Goal: Communication & Community: Answer question/provide support

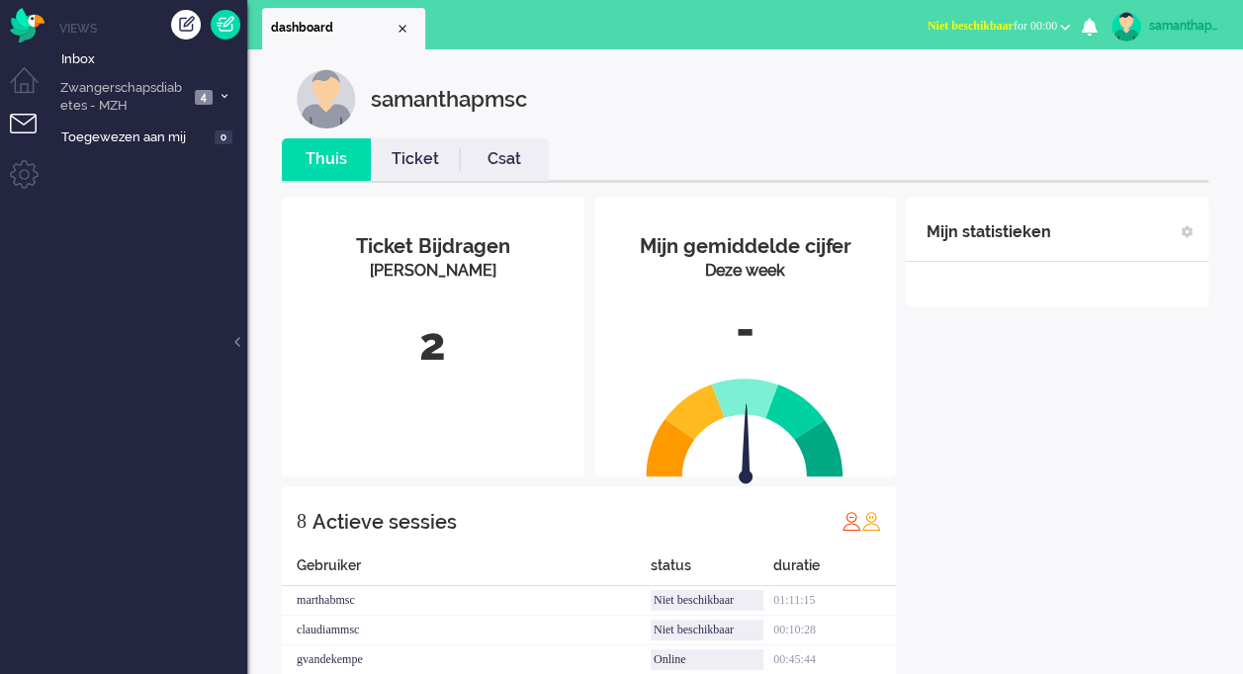
click at [37, 118] on li "Tickets menu" at bounding box center [32, 136] width 44 height 44
click at [225, 22] on link at bounding box center [226, 25] width 30 height 30
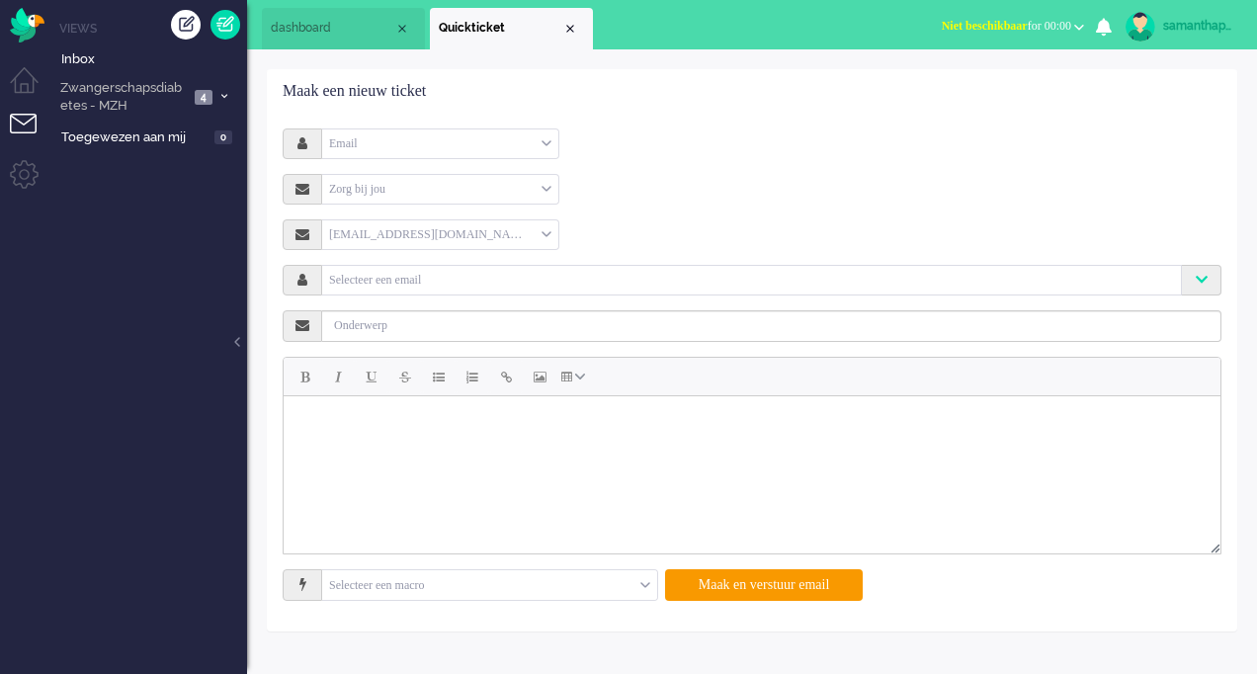
click at [556, 149] on div "Email" at bounding box center [440, 144] width 236 height 31
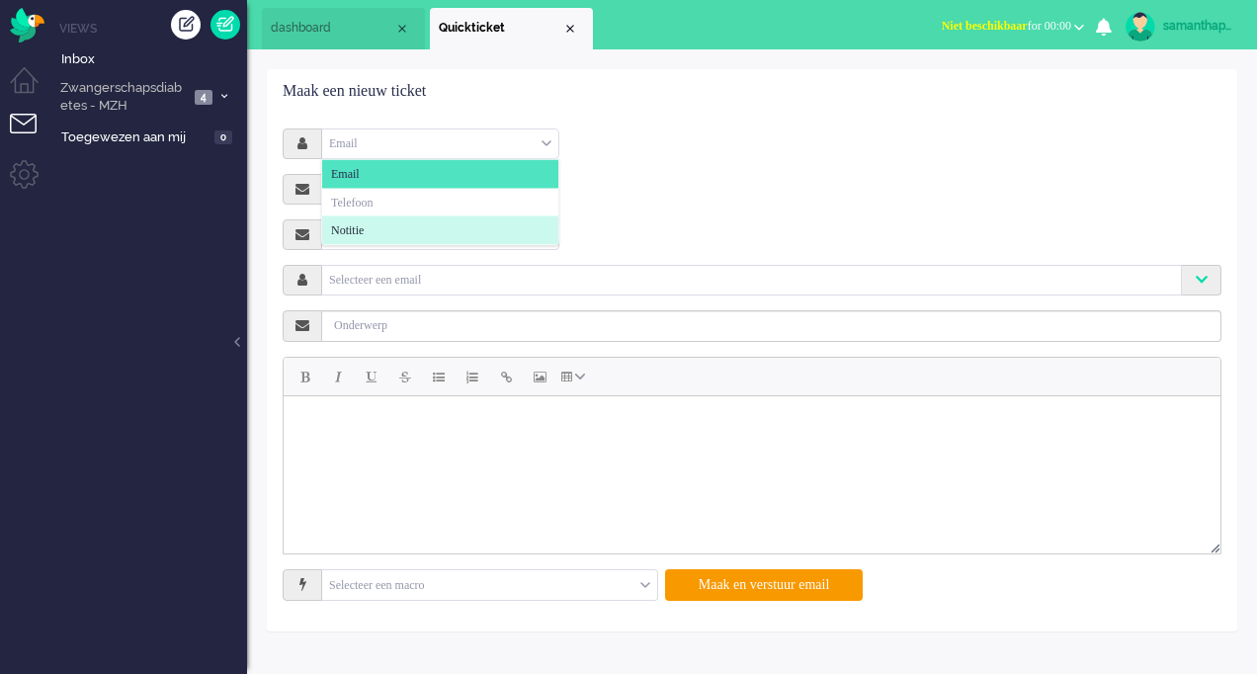
click at [394, 225] on li "Notitie" at bounding box center [440, 230] width 236 height 29
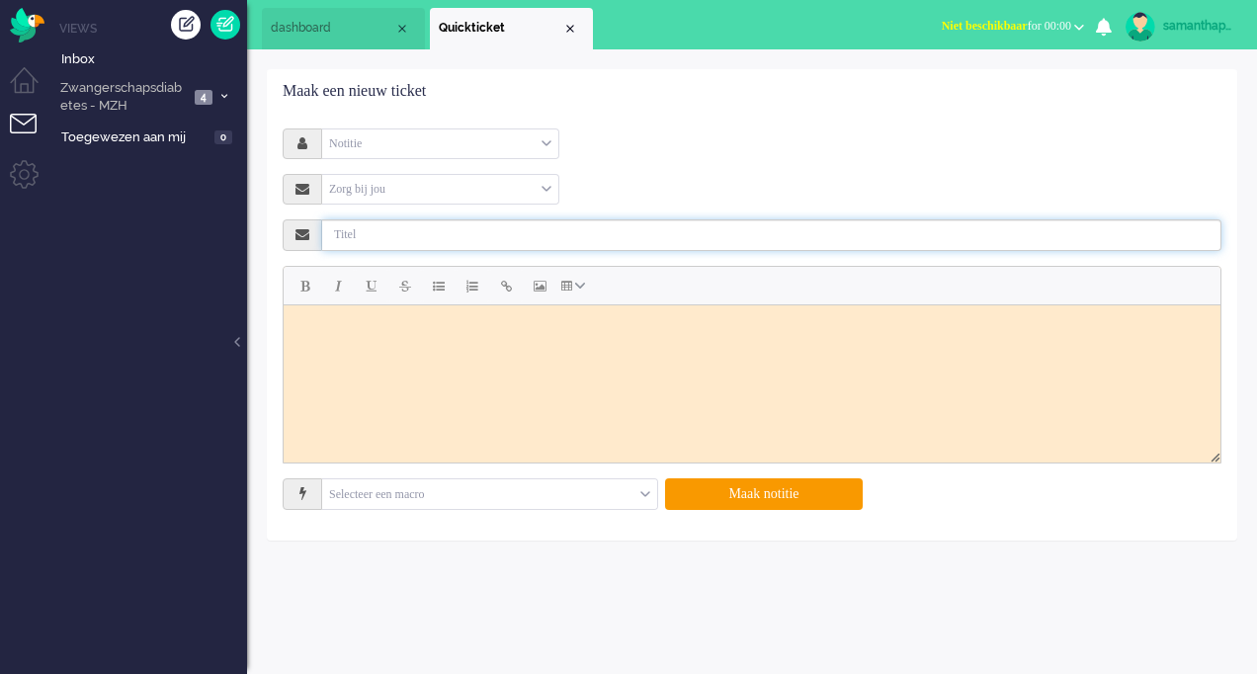
click at [394, 225] on input "text" at bounding box center [772, 235] width 900 height 32
type input "Ofboarden patiënt."
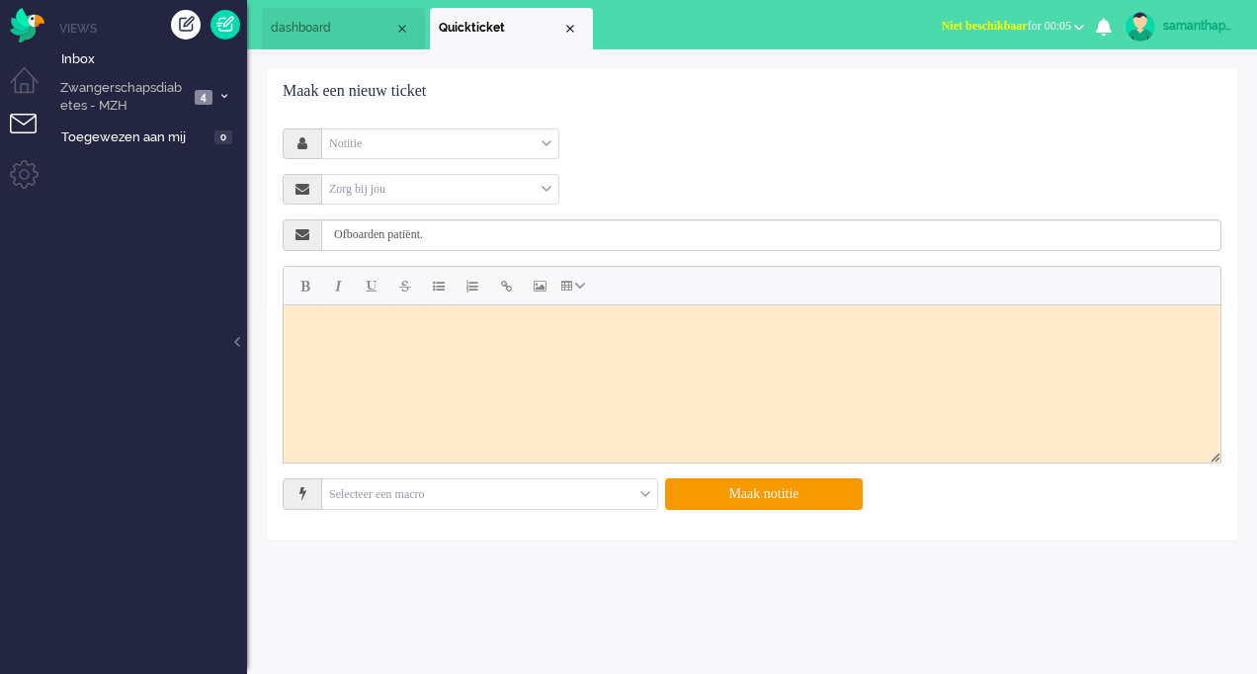
click at [460, 354] on html at bounding box center [752, 328] width 937 height 49
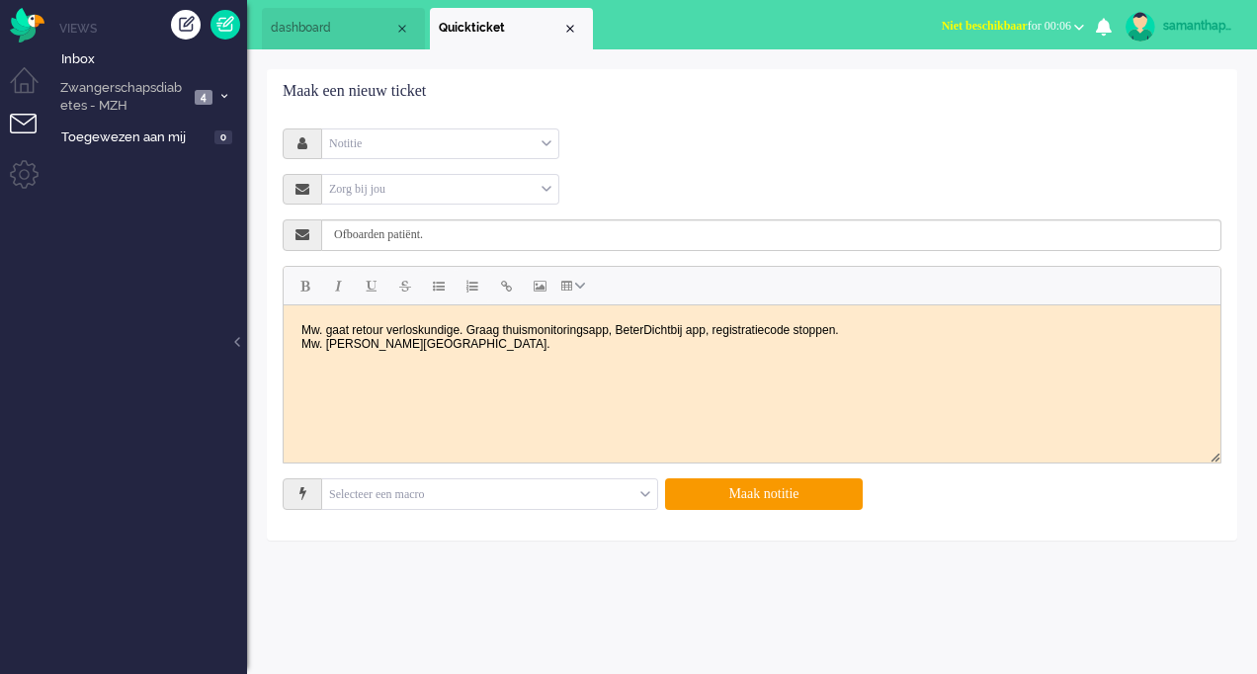
click at [346, 235] on input "Ofboarden patiënt." at bounding box center [772, 235] width 900 height 32
click at [374, 232] on input "Offboarden patiënt." at bounding box center [772, 235] width 900 height 32
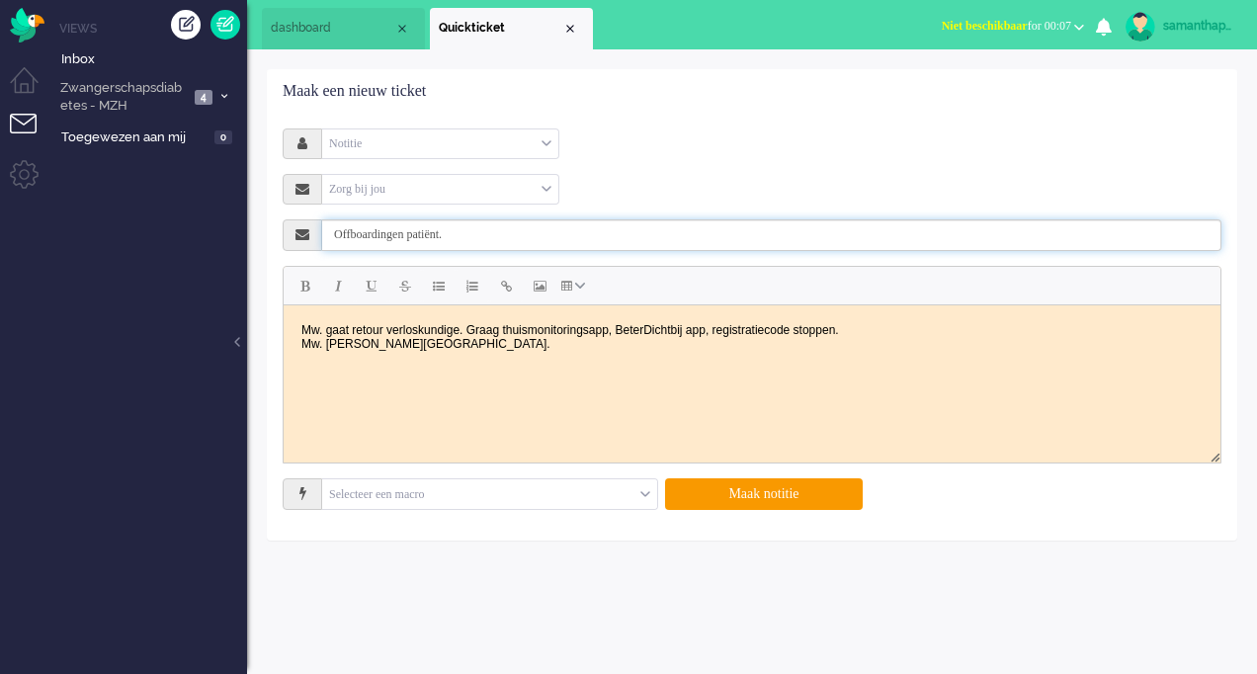
click at [427, 238] on input "Offboardingen patiënt." at bounding box center [772, 235] width 900 height 32
click at [423, 233] on input "Offboardingen patiënt." at bounding box center [772, 235] width 900 height 32
type input "Offboarding ZBJ patiënt."
click at [478, 341] on body "Mw. gaat retour verloskundige. Graag thuismonitoringsapp, BeterDichtbij app, re…" at bounding box center [752, 335] width 921 height 47
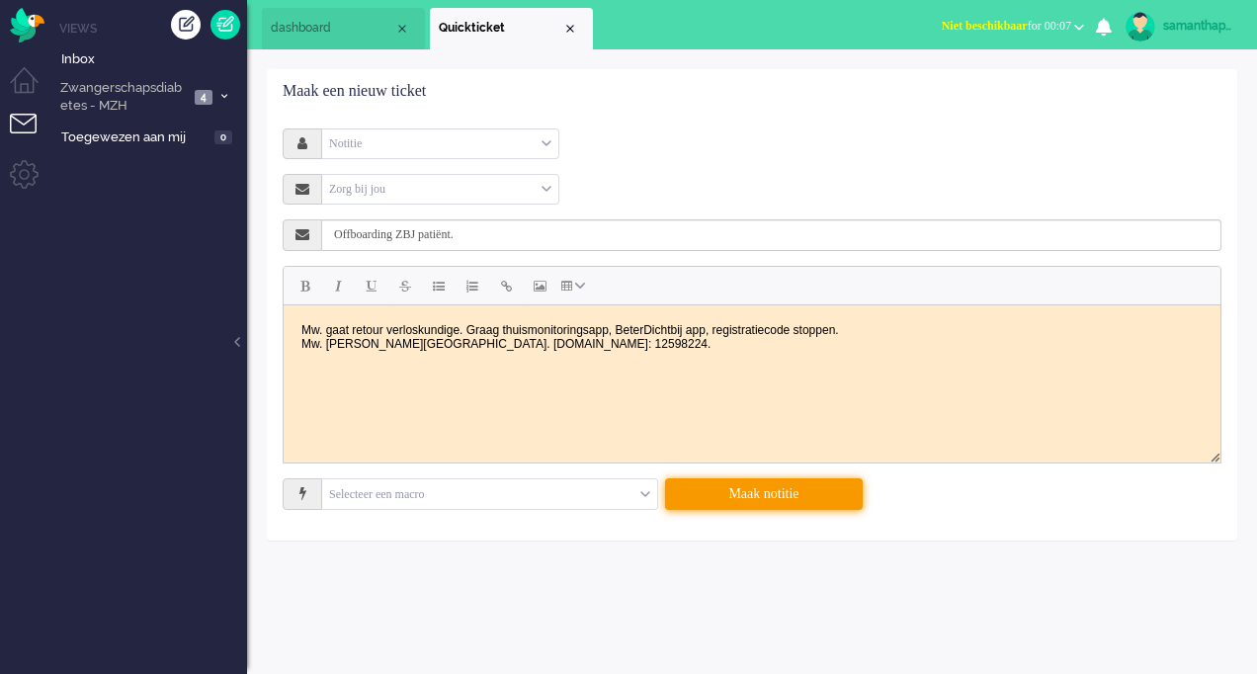
click at [702, 496] on button "Maak notitie" at bounding box center [764, 494] width 198 height 32
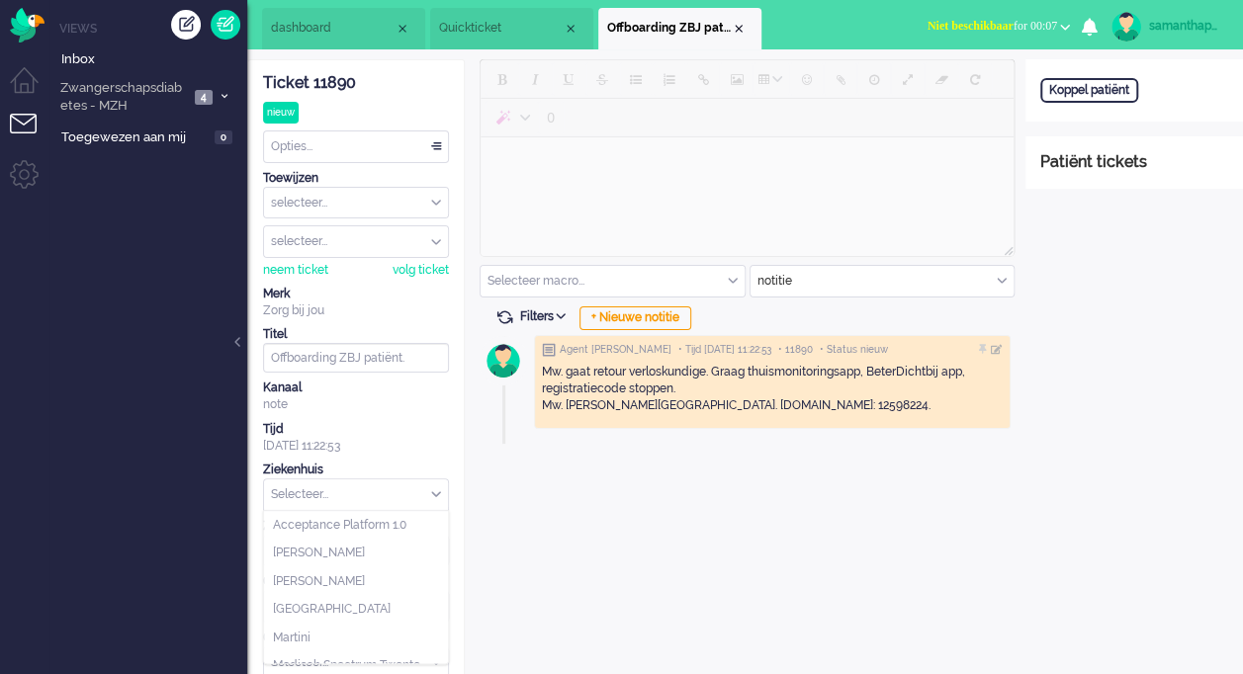
click at [436, 491] on div "Selecteer..." at bounding box center [356, 494] width 184 height 31
click at [320, 639] on li "Martini" at bounding box center [356, 638] width 184 height 29
click at [425, 550] on input "text" at bounding box center [356, 551] width 184 height 31
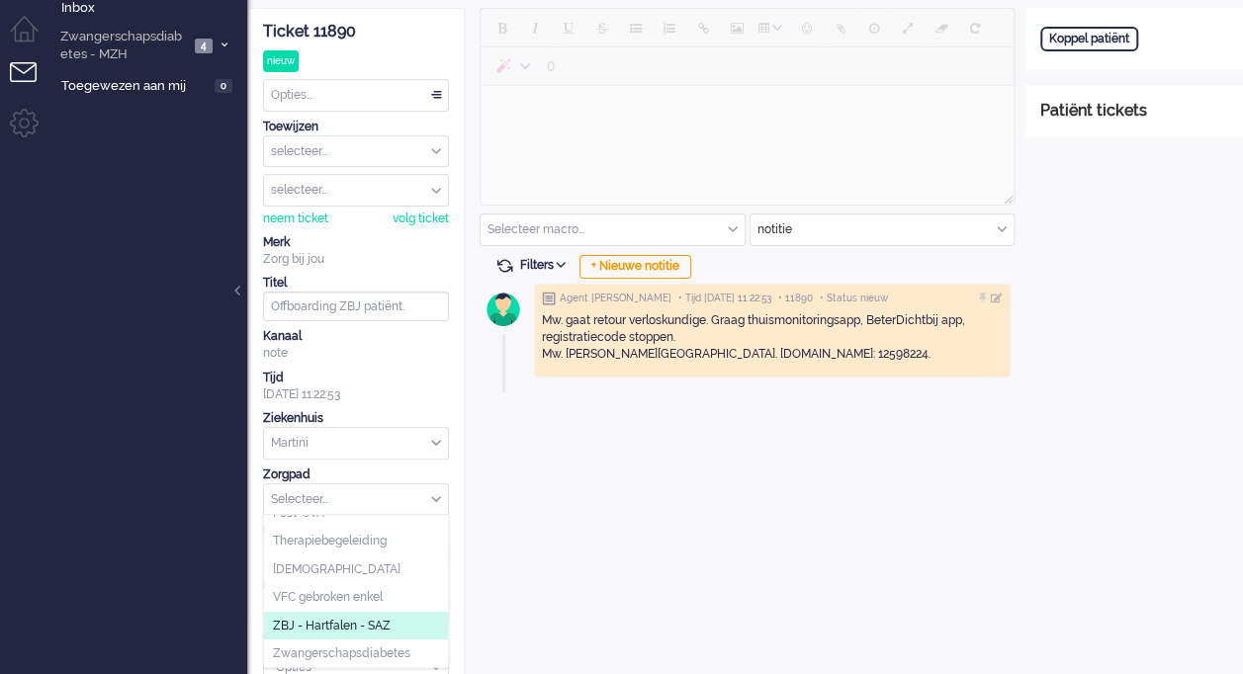
scroll to position [70, 0]
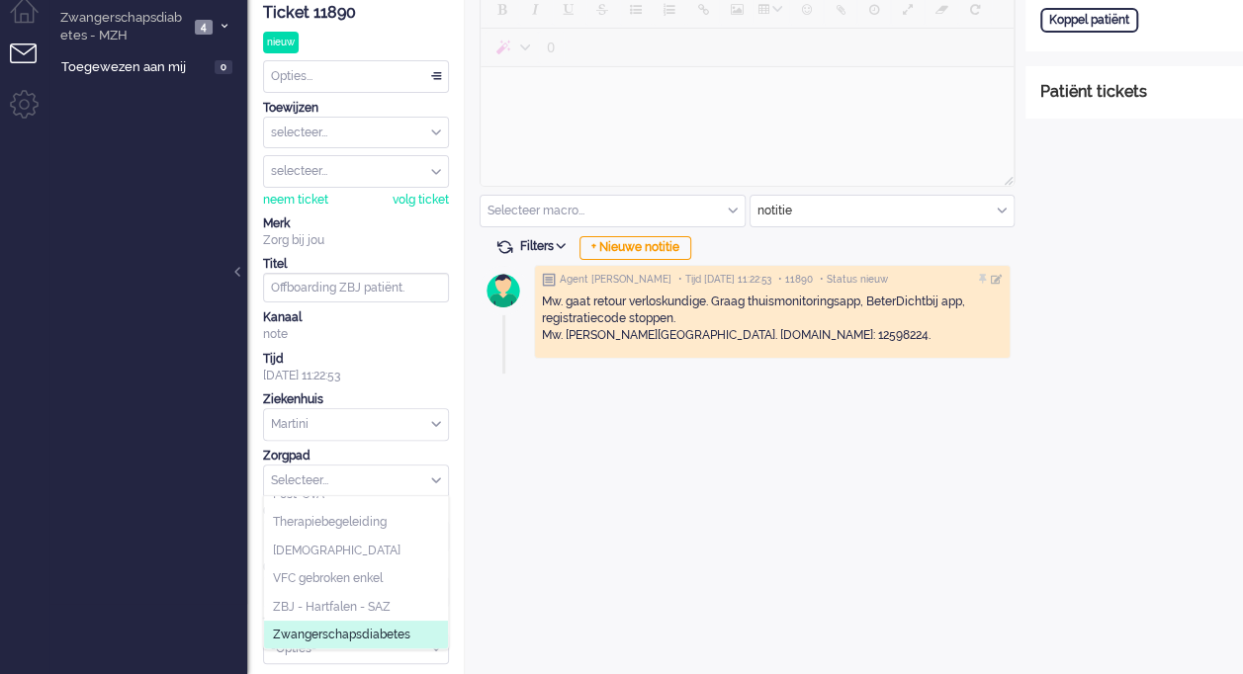
click at [409, 633] on li "Zwangerschapsdiabetes" at bounding box center [356, 635] width 184 height 29
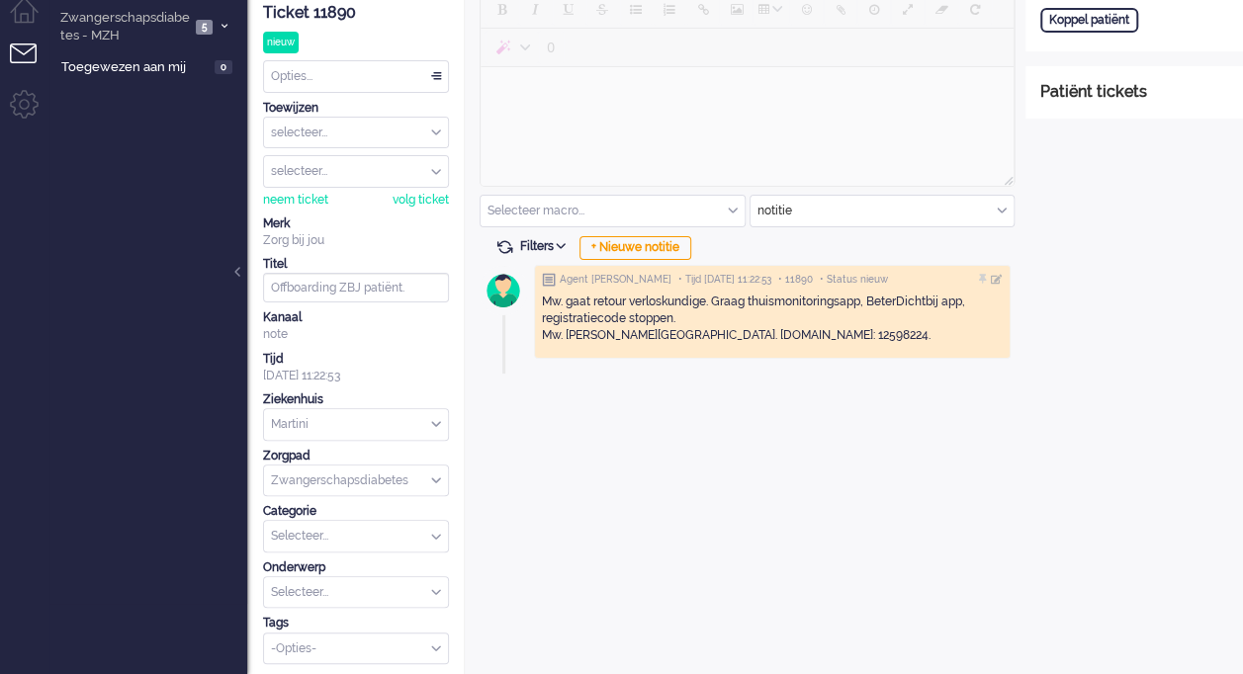
click at [1126, 296] on div "Open custom software Koppel patiënt Patiënt tickets" at bounding box center [1133, 334] width 217 height 691
click at [22, 25] on li "Dashboard menu" at bounding box center [32, 19] width 44 height 44
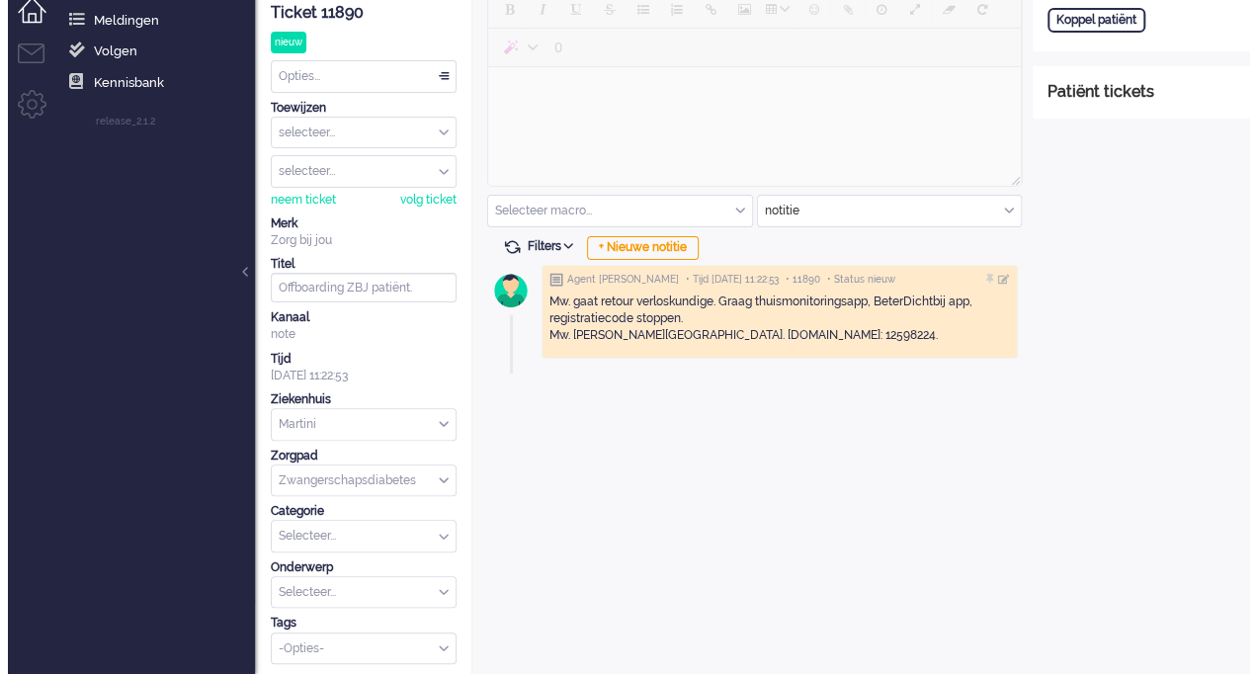
scroll to position [0, 0]
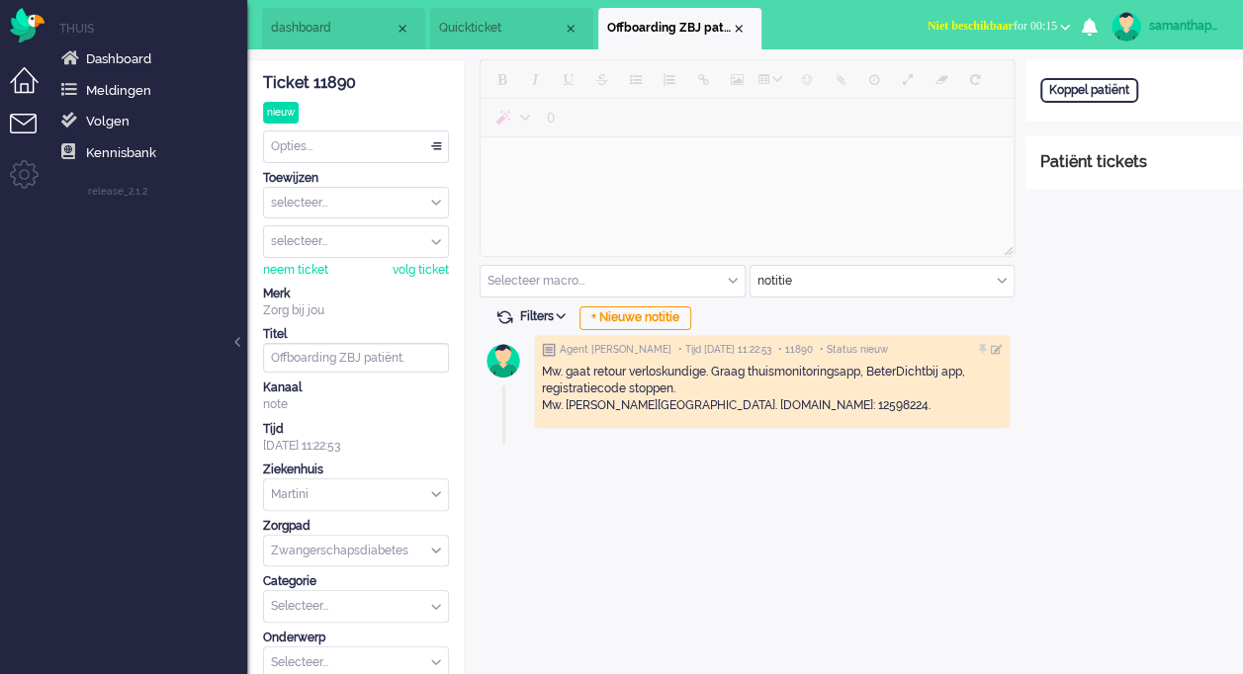
click at [18, 123] on li "Tickets menu" at bounding box center [32, 136] width 44 height 44
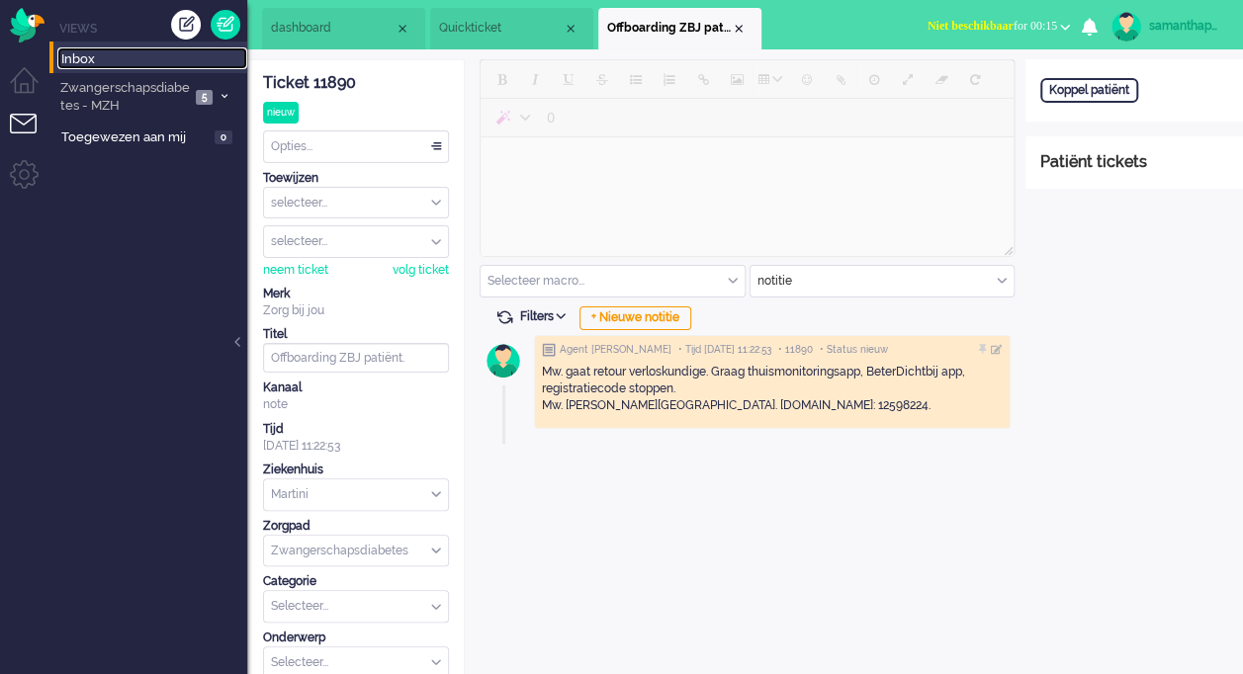
click at [83, 61] on span "Inbox" at bounding box center [154, 59] width 186 height 19
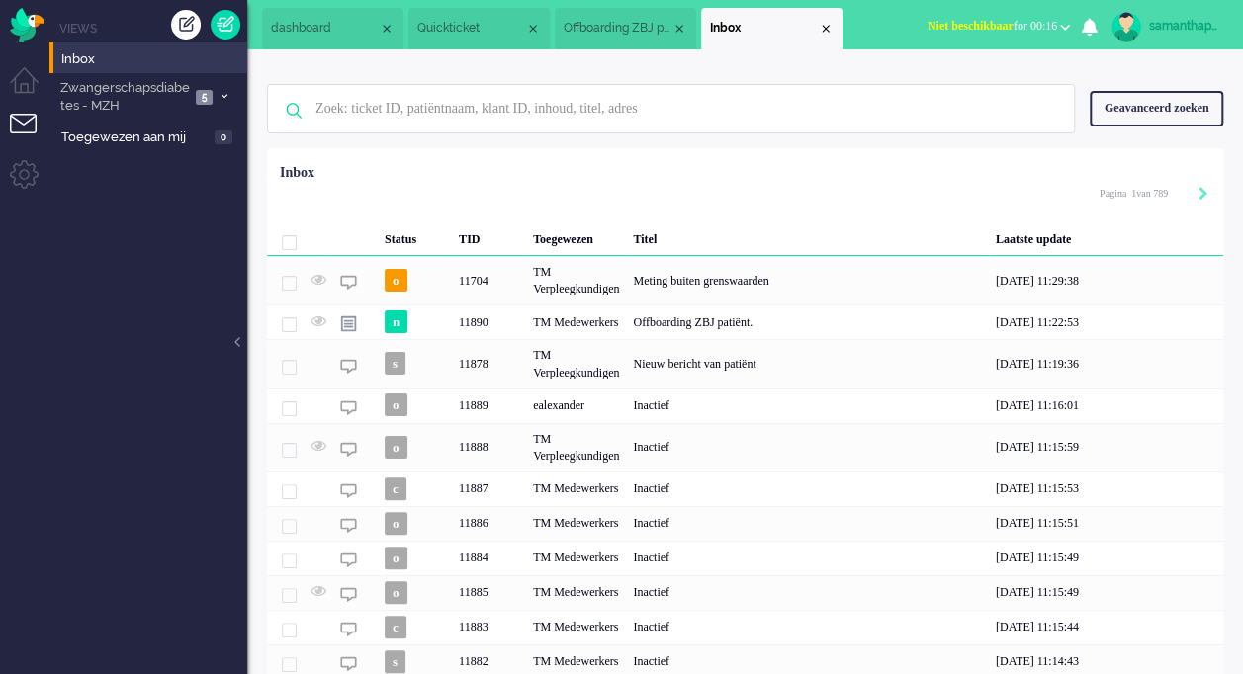
click at [457, 133] on div "Geen zoekresultaten [PERSON_NAME] nog eens" at bounding box center [671, 108] width 808 height 49
click at [472, 123] on input "text" at bounding box center [673, 108] width 746 height 47
type input "durkstra"
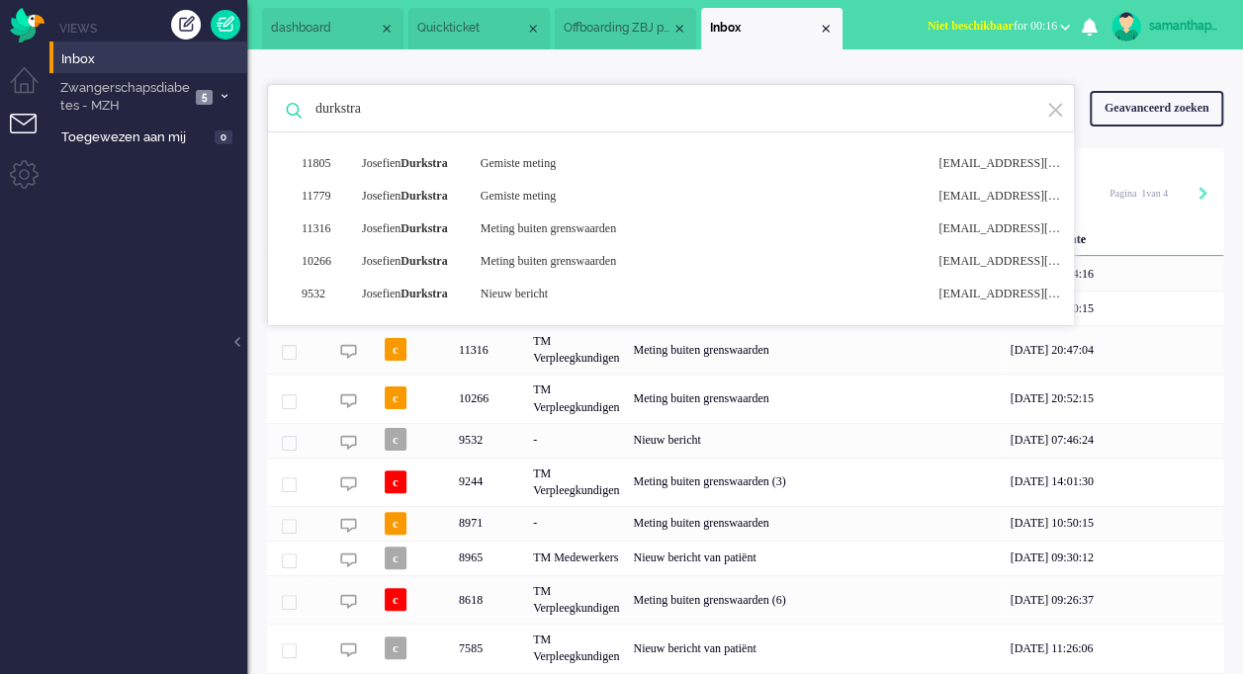
click at [191, 484] on ul "Views Inbox Zwangerschapsdiabetes - MZH 5 Open - Nieuw FO 1 Wacht - Park FO 0 O…" at bounding box center [148, 337] width 198 height 674
click at [1131, 170] on div "Status TID Toegewezen Titel Laatste update c 11805 TM Medewerkers Gemiste metin…" at bounding box center [745, 528] width 956 height 747
click at [1051, 107] on img at bounding box center [1055, 110] width 18 height 19
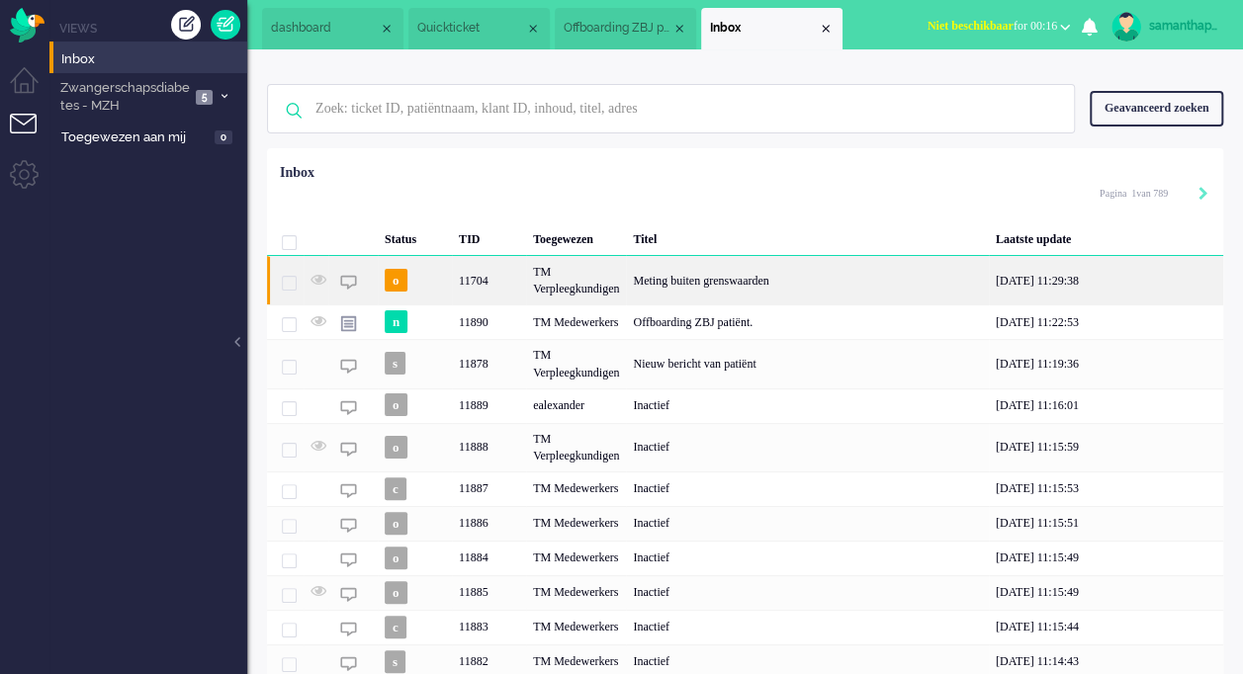
click at [594, 293] on div "TM Verpleegkundigen" at bounding box center [576, 280] width 100 height 48
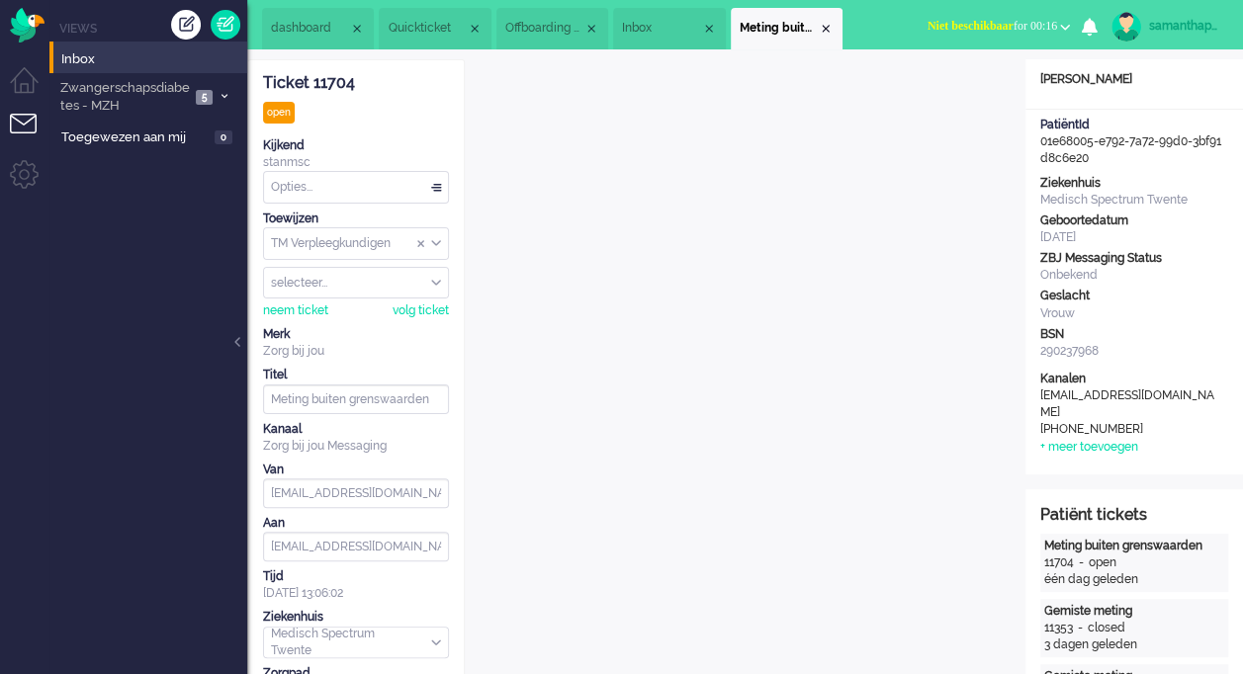
scroll to position [59, 0]
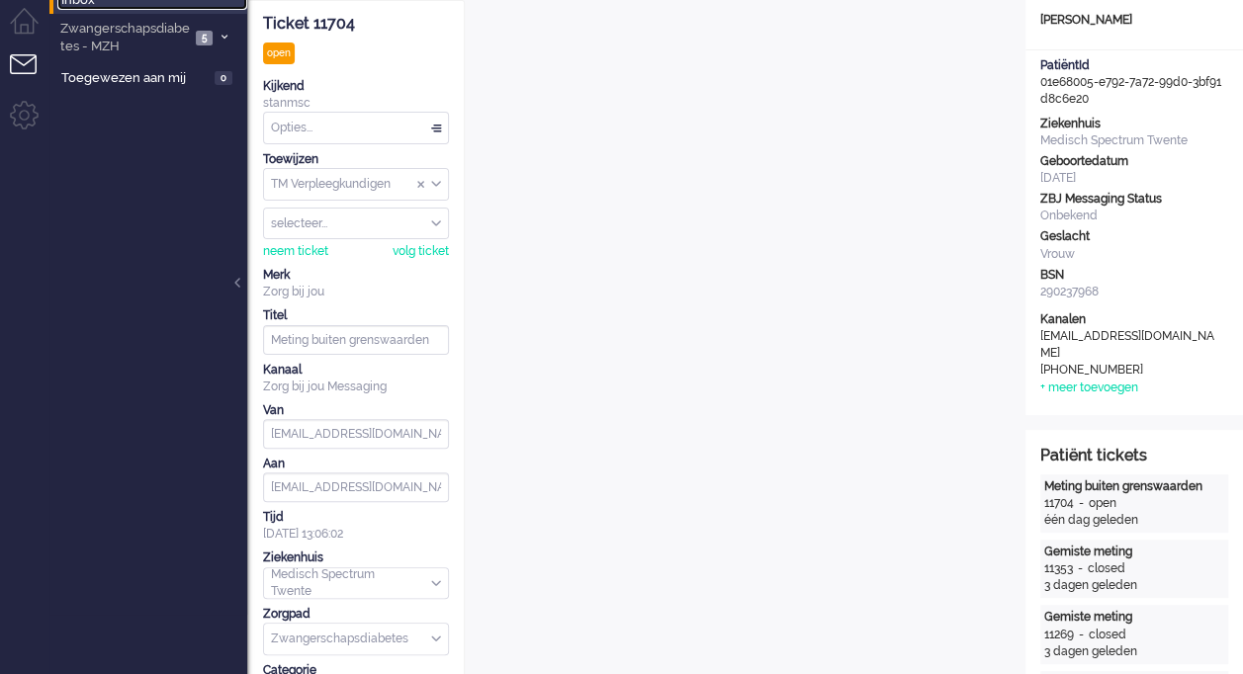
click at [86, 4] on span "Inbox" at bounding box center [154, 0] width 186 height 19
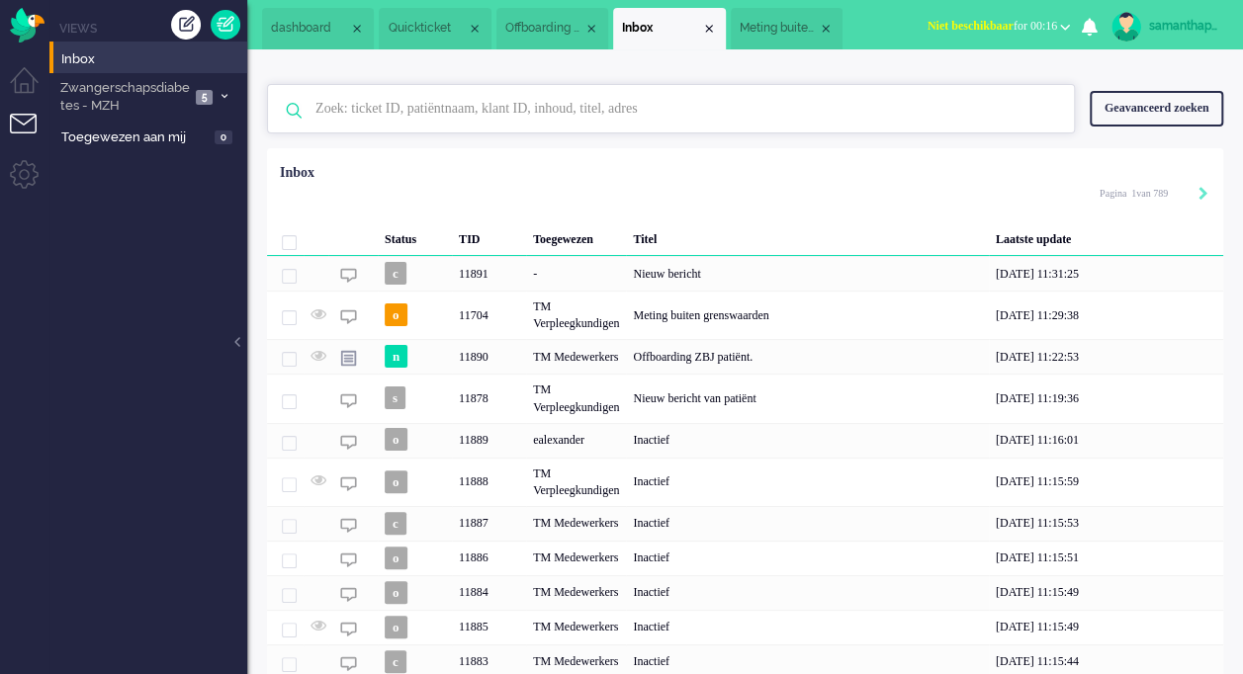
click at [492, 119] on input "text" at bounding box center [673, 108] width 746 height 47
type input "durkstra"
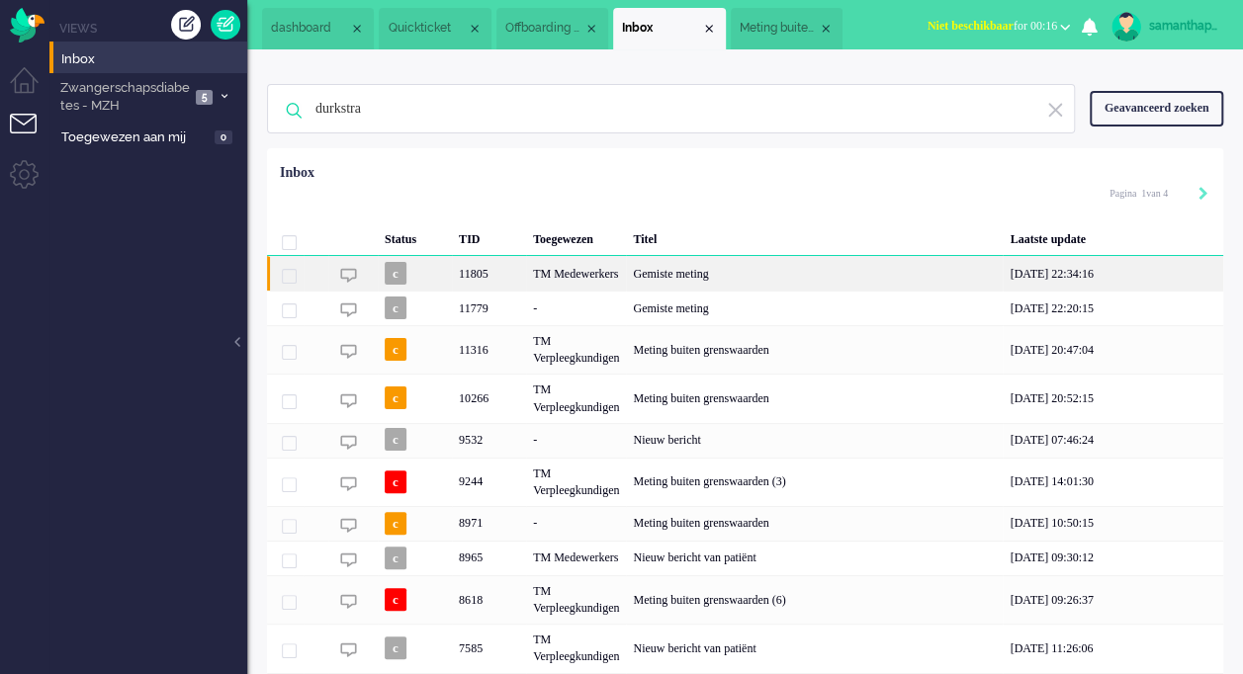
click at [683, 278] on div "Gemiste meting" at bounding box center [814, 273] width 377 height 35
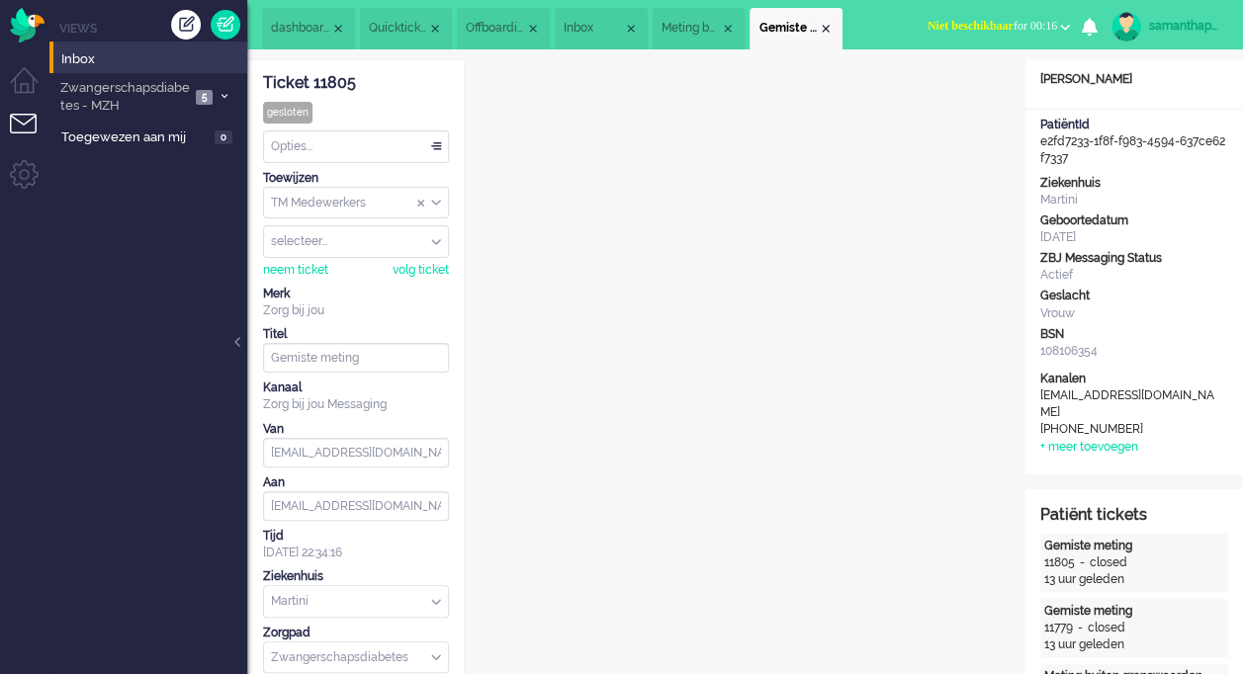
drag, startPoint x: 1038, startPoint y: 139, endPoint x: 1079, endPoint y: 166, distance: 49.4
click at [1079, 166] on div "PatiëntId e2fd7233-1f8f-f983-4594-637ce62f7337" at bounding box center [1133, 142] width 217 height 50
drag, startPoint x: 1079, startPoint y: 166, endPoint x: 1072, endPoint y: 154, distance: 14.3
copy div "e2fd7233-1f8f-f983-4594-637ce62f7337"
click at [512, 32] on span "Offboarding ZBJ patiënt." at bounding box center [495, 28] width 59 height 17
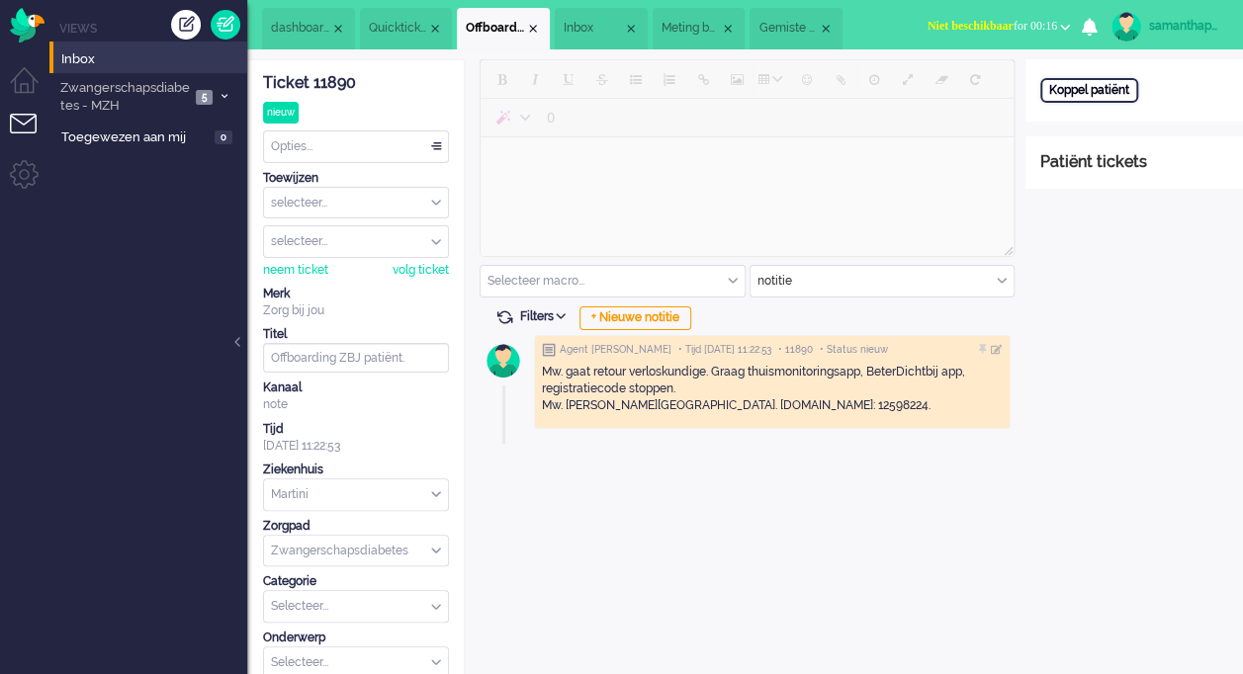
click at [1099, 90] on div "Koppel patiënt" at bounding box center [1089, 90] width 98 height 25
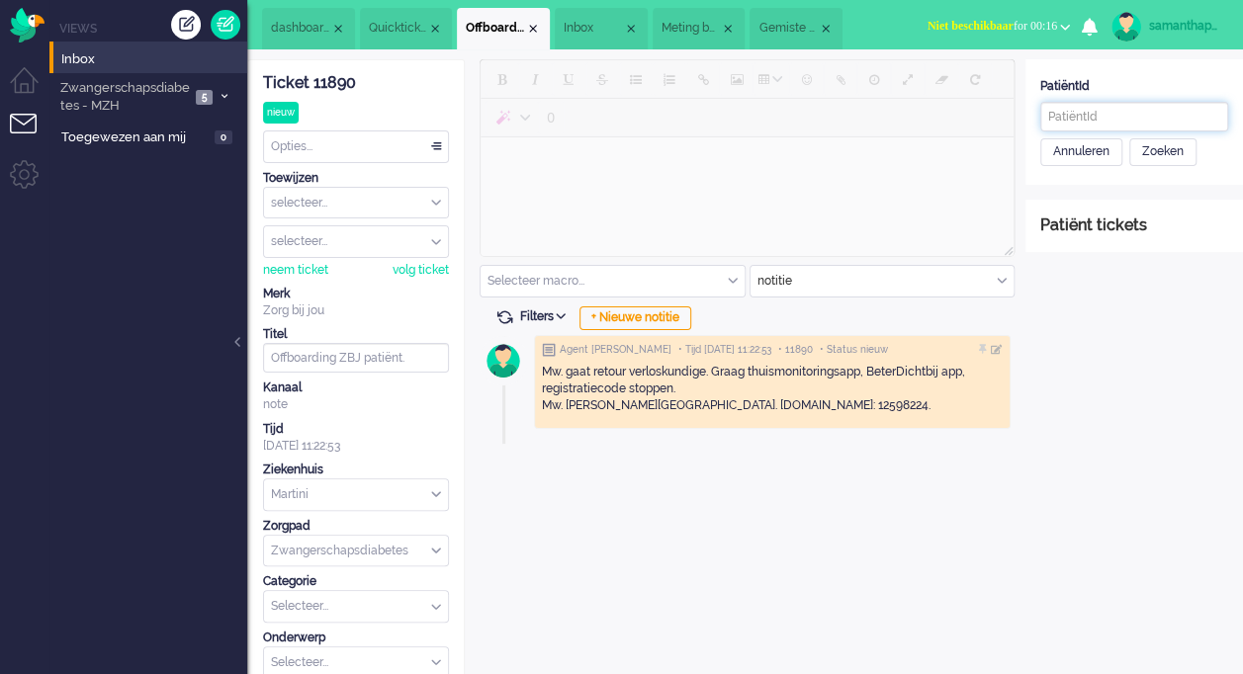
click at [1073, 110] on input "text" at bounding box center [1134, 117] width 188 height 30
paste input "e2fd7233-1f8f-f983-4594-637ce62f7337"
type input "e2fd7233-1f8f-f983-4594-637ce62f7337"
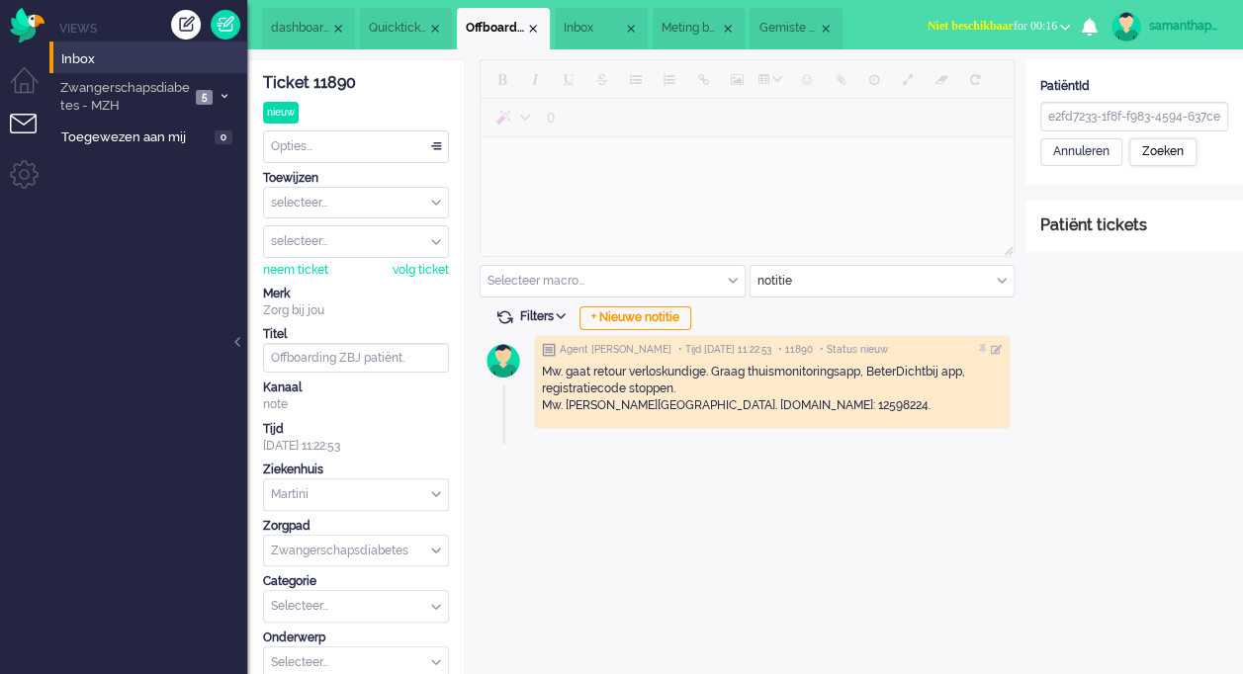
click at [1151, 156] on div "Zoeken" at bounding box center [1162, 152] width 67 height 28
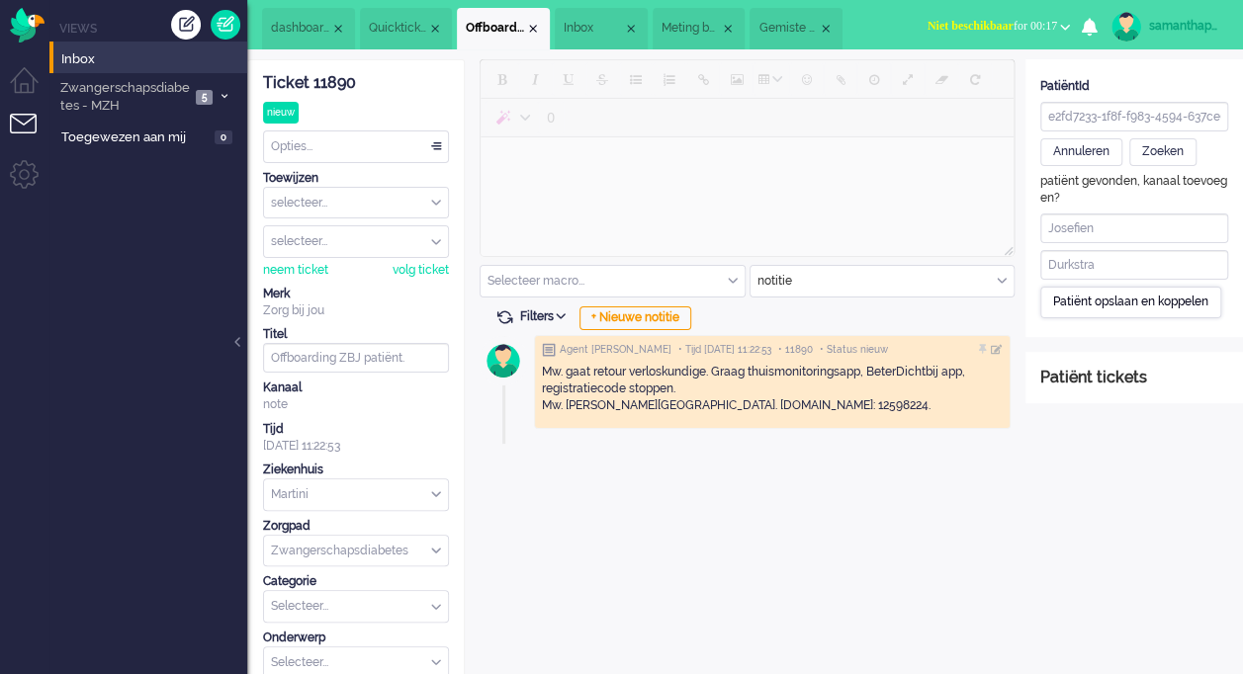
click at [1095, 302] on div "Patiënt opslaan en koppelen" at bounding box center [1130, 302] width 181 height 31
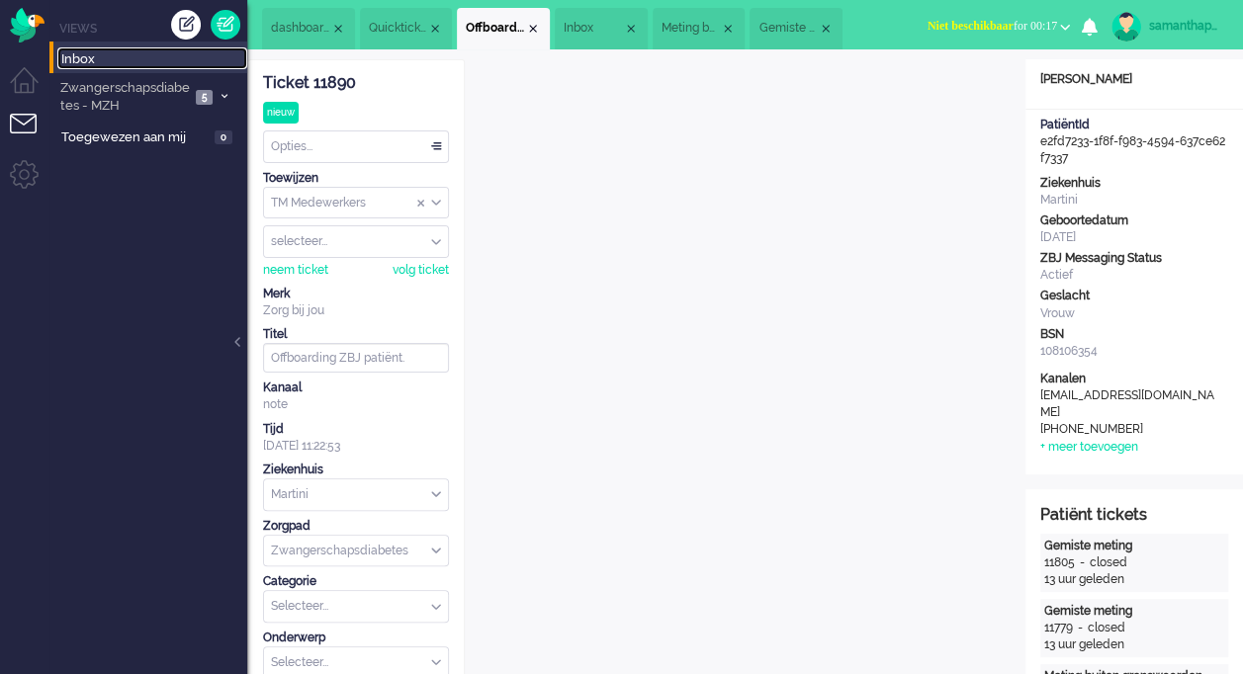
click at [130, 63] on span "Inbox" at bounding box center [154, 59] width 186 height 19
